Goal: Task Accomplishment & Management: Manage account settings

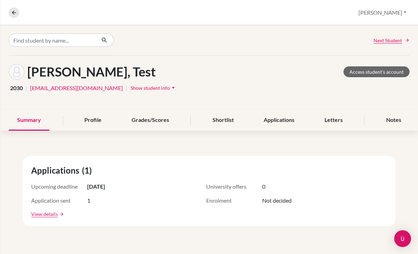
click at [396, 11] on button "[PERSON_NAME]" at bounding box center [382, 12] width 54 height 13
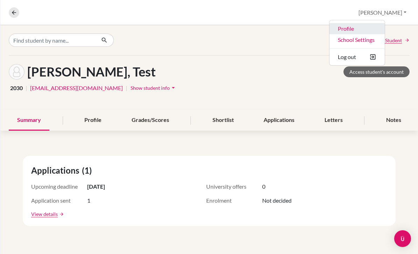
click at [372, 26] on link "Profile" at bounding box center [356, 28] width 55 height 11
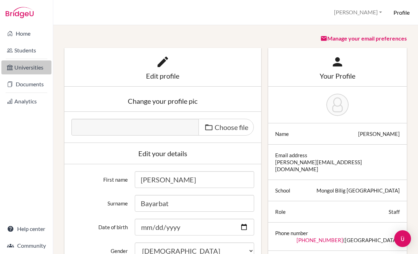
click at [22, 72] on link "Universities" at bounding box center [26, 68] width 50 height 14
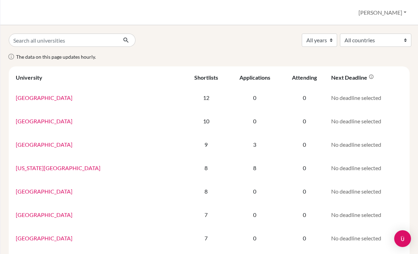
click at [391, 11] on button "[PERSON_NAME]" at bounding box center [382, 12] width 54 height 13
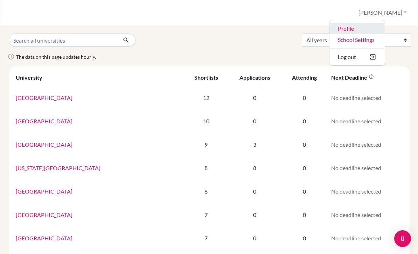
click at [371, 28] on link "Profile" at bounding box center [356, 28] width 55 height 11
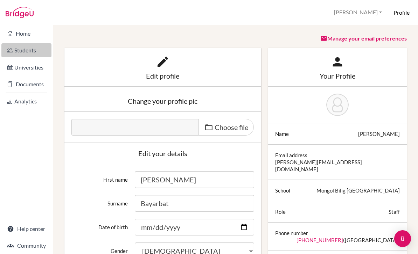
click at [17, 51] on link "Students" at bounding box center [26, 50] width 50 height 14
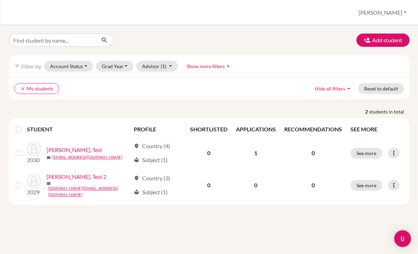
click at [202, 68] on span "Show more filters" at bounding box center [206, 66] width 38 height 6
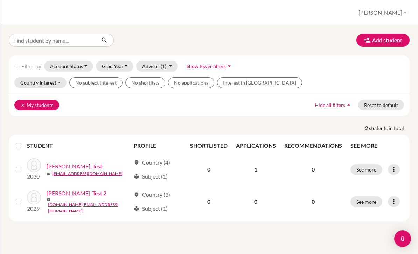
click at [16, 104] on button "clear My students" at bounding box center [36, 105] width 45 height 11
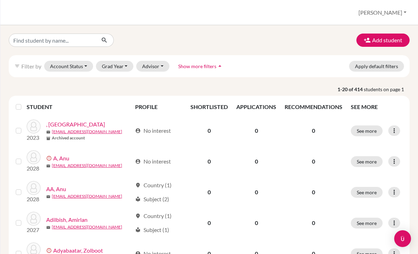
click at [27, 62] on div "filter_list Filter by" at bounding box center [27, 66] width 27 height 8
click at [32, 69] on span "Filter by" at bounding box center [31, 66] width 20 height 7
click at [23, 65] on span "Filter by" at bounding box center [31, 66] width 20 height 7
click at [26, 64] on span "Filter by" at bounding box center [31, 66] width 20 height 7
click at [358, 66] on button "Apply default filters" at bounding box center [376, 66] width 55 height 11
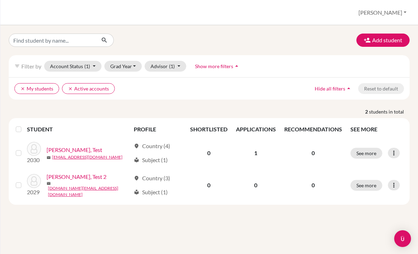
click at [58, 86] on button "clear My students" at bounding box center [36, 88] width 45 height 11
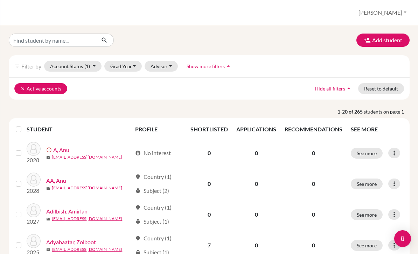
click at [22, 89] on icon "clear" at bounding box center [22, 88] width 5 height 5
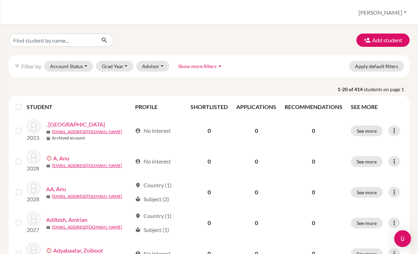
click at [206, 68] on span "Show more filters" at bounding box center [197, 66] width 38 height 6
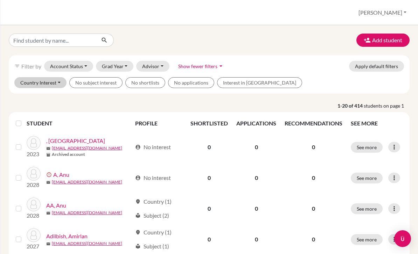
click at [61, 83] on button "Country Interest" at bounding box center [40, 82] width 52 height 11
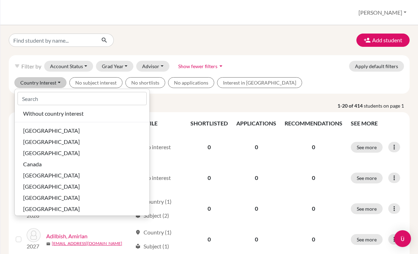
click at [58, 81] on button "Country Interest" at bounding box center [40, 82] width 52 height 11
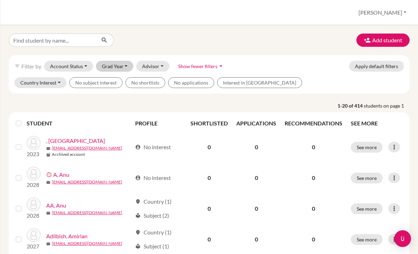
click at [113, 66] on button "Grad Year" at bounding box center [115, 66] width 38 height 11
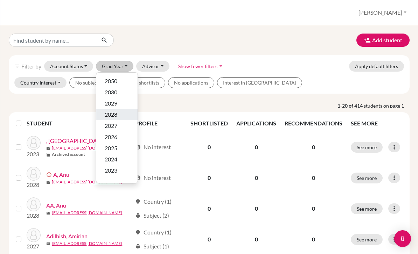
click at [111, 112] on span "2028" at bounding box center [111, 115] width 13 height 8
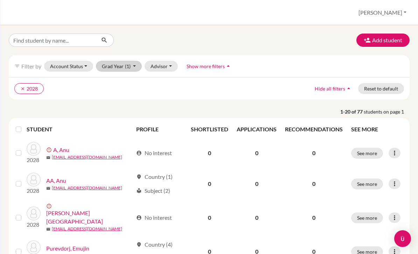
click at [107, 65] on button "Grad Year (1)" at bounding box center [119, 66] width 46 height 11
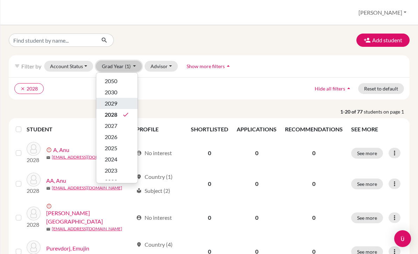
click at [105, 101] on span "2029" at bounding box center [111, 103] width 13 height 8
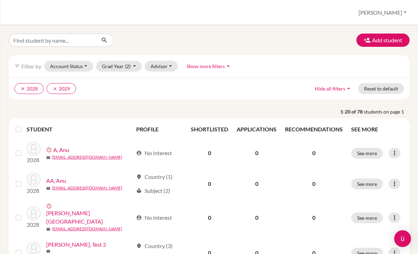
click at [114, 66] on button "Grad Year (2)" at bounding box center [119, 66] width 46 height 11
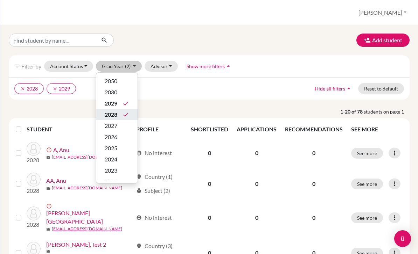
click at [109, 112] on span "2028" at bounding box center [111, 115] width 13 height 8
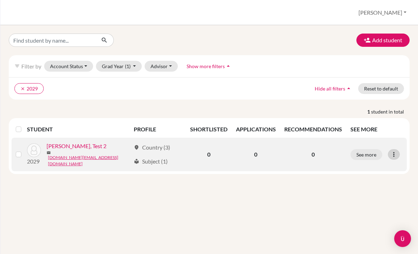
click at [392, 149] on div at bounding box center [394, 154] width 12 height 11
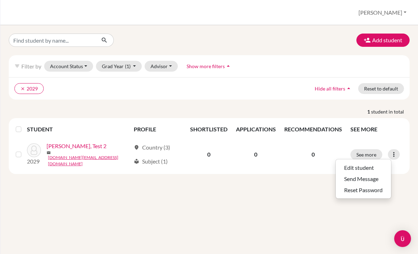
click at [308, 198] on div "Add student filter_list Filter by Account Status Active accounts Archived accou…" at bounding box center [209, 139] width 418 height 229
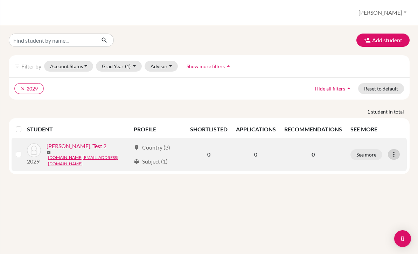
click at [399, 151] on div at bounding box center [394, 154] width 12 height 11
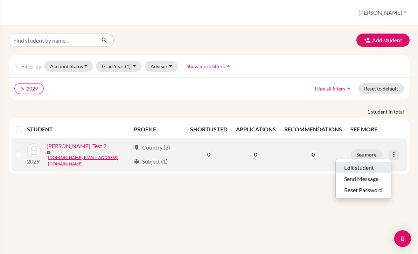
click at [376, 166] on button "Edit student" at bounding box center [363, 167] width 55 height 11
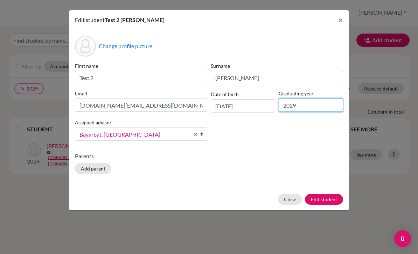
click at [316, 107] on input "2029" at bounding box center [311, 105] width 64 height 13
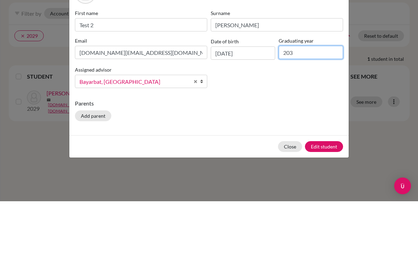
type input "2030"
click at [324, 194] on button "Edit student" at bounding box center [324, 199] width 38 height 11
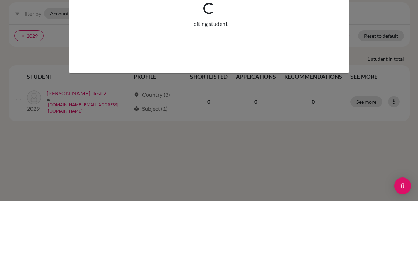
scroll to position [22, 0]
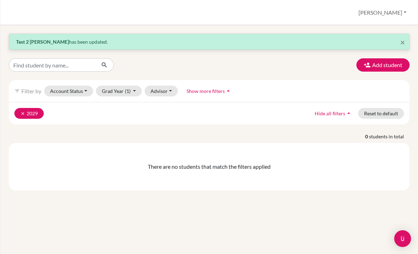
click at [24, 108] on button "clear 2029" at bounding box center [28, 113] width 29 height 11
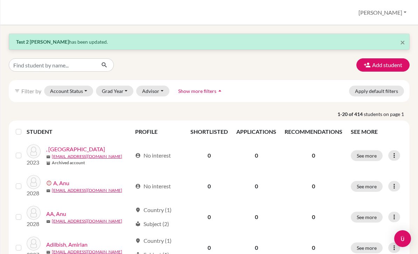
click at [21, 80] on div "filter_list Filter by Account Status Active accounts Archived accounts Register…" at bounding box center [209, 91] width 401 height 22
click at [24, 88] on span "Filter by" at bounding box center [31, 91] width 20 height 7
click at [26, 88] on span "Filter by" at bounding box center [31, 91] width 20 height 7
click at [24, 88] on span "Filter by" at bounding box center [31, 91] width 20 height 7
click at [193, 88] on span "Show more filters" at bounding box center [197, 91] width 38 height 6
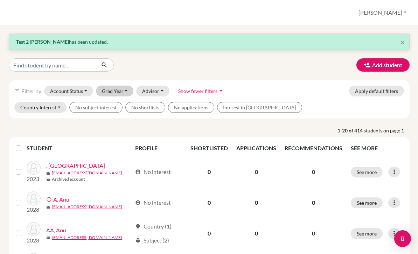
click at [112, 86] on button "Grad Year" at bounding box center [115, 91] width 38 height 11
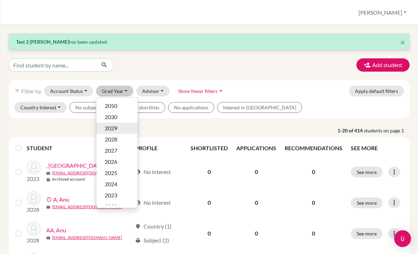
click at [110, 124] on span "2029" at bounding box center [111, 128] width 13 height 8
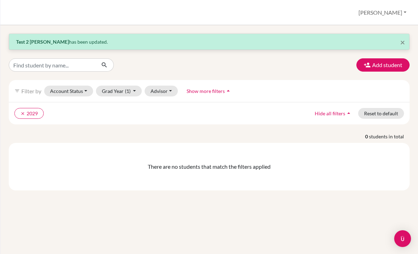
click at [114, 86] on button "Grad Year (1)" at bounding box center [119, 91] width 46 height 11
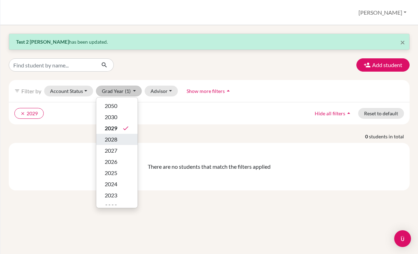
click at [107, 135] on span "2028" at bounding box center [111, 139] width 13 height 8
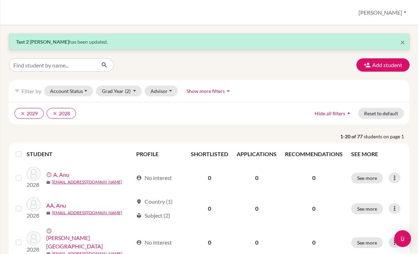
click at [18, 108] on button "clear 2029" at bounding box center [28, 113] width 29 height 11
click at [160, 86] on button "Advisor" at bounding box center [161, 91] width 33 height 11
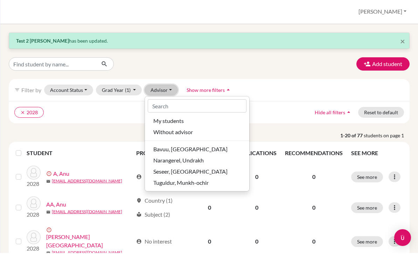
scroll to position [22, 0]
